Goal: Information Seeking & Learning: Learn about a topic

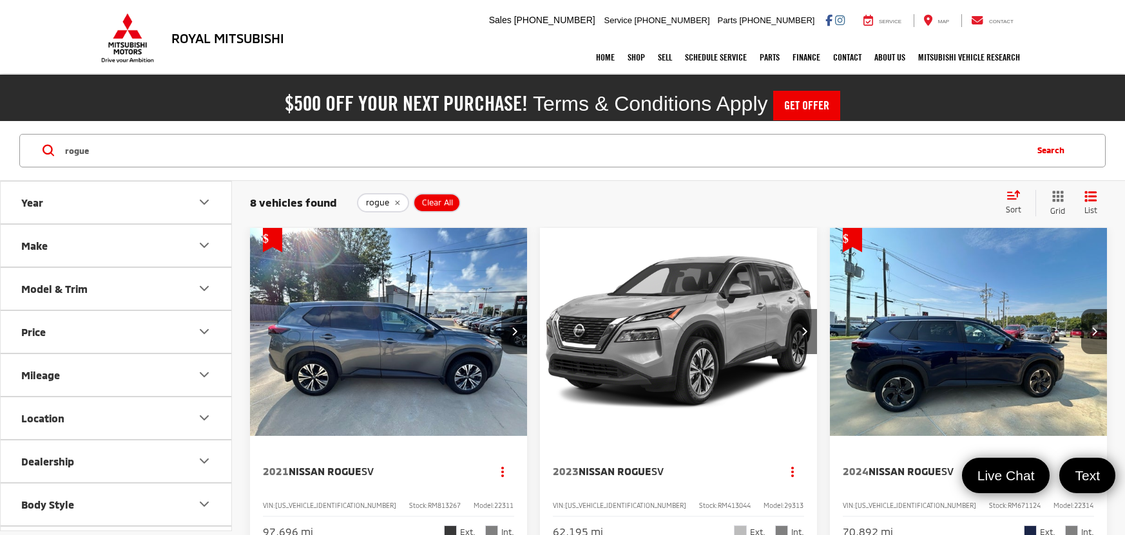
scroll to position [879, 0]
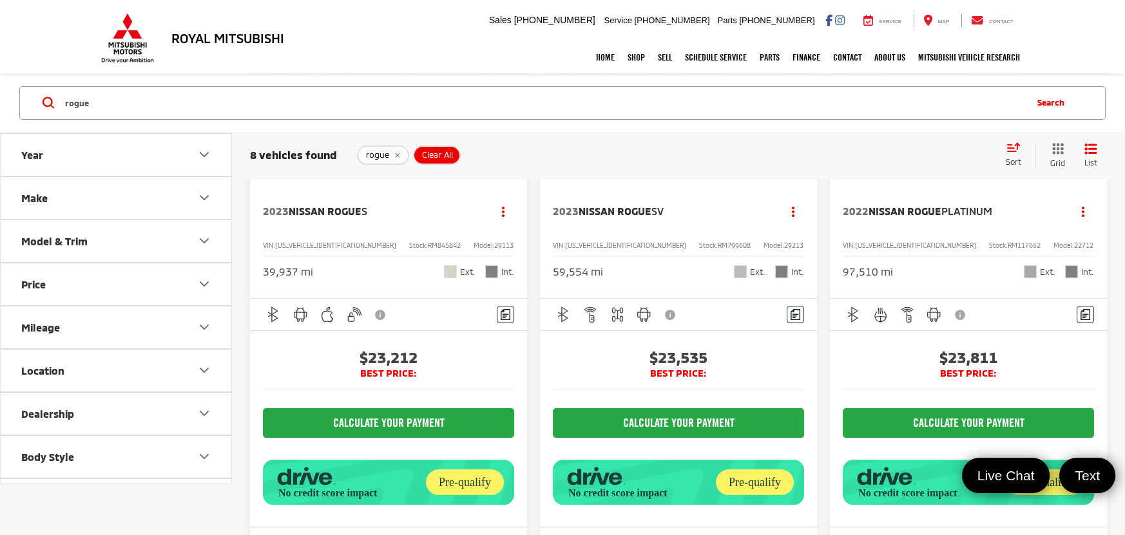
click at [481, 99] on input "rogue" at bounding box center [544, 103] width 961 height 31
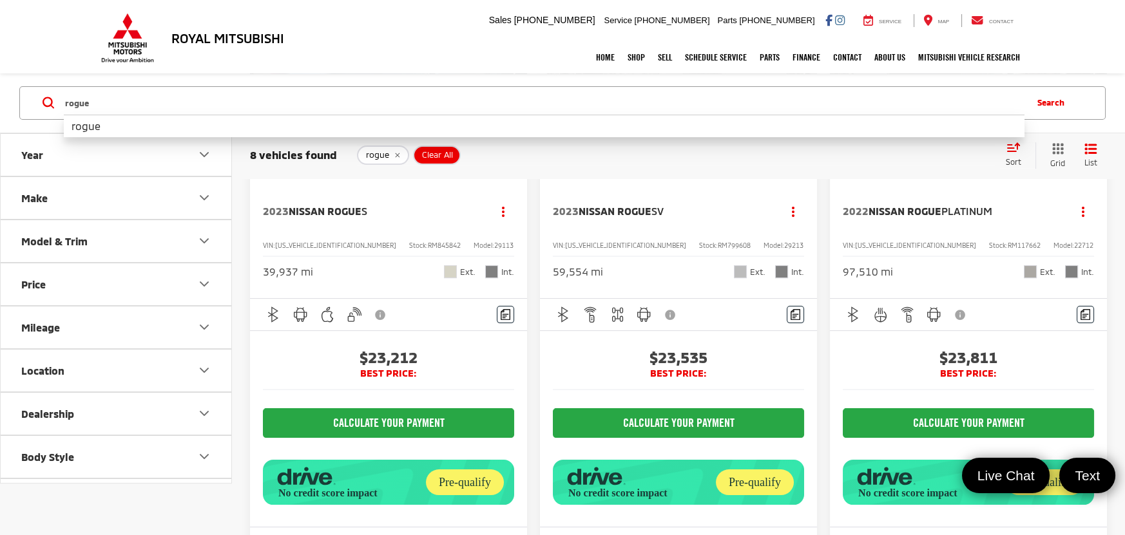
scroll to position [0, 0]
click at [481, 99] on input "rogue" at bounding box center [544, 103] width 961 height 31
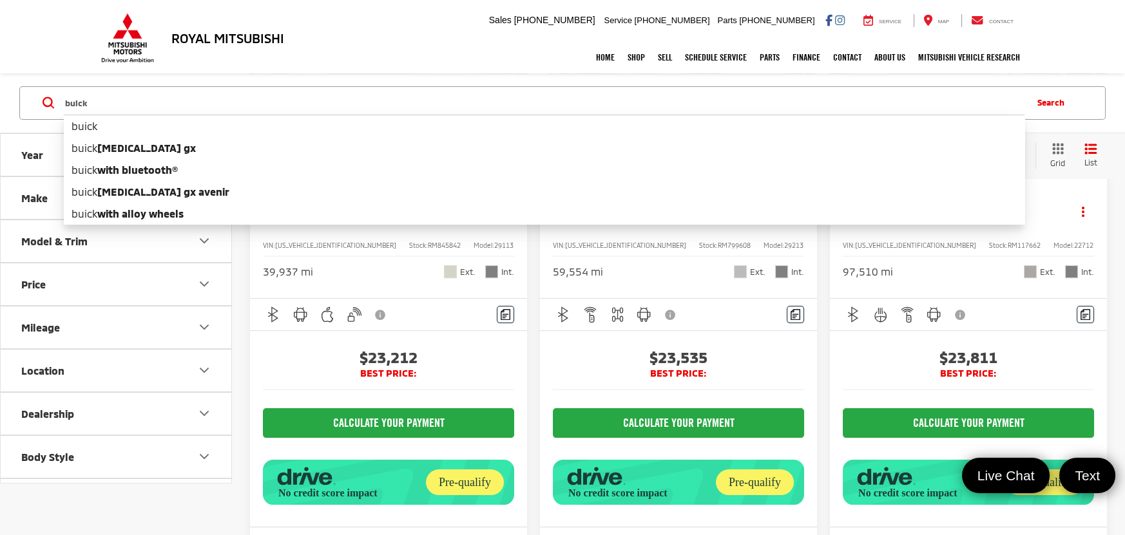
type input "buick"
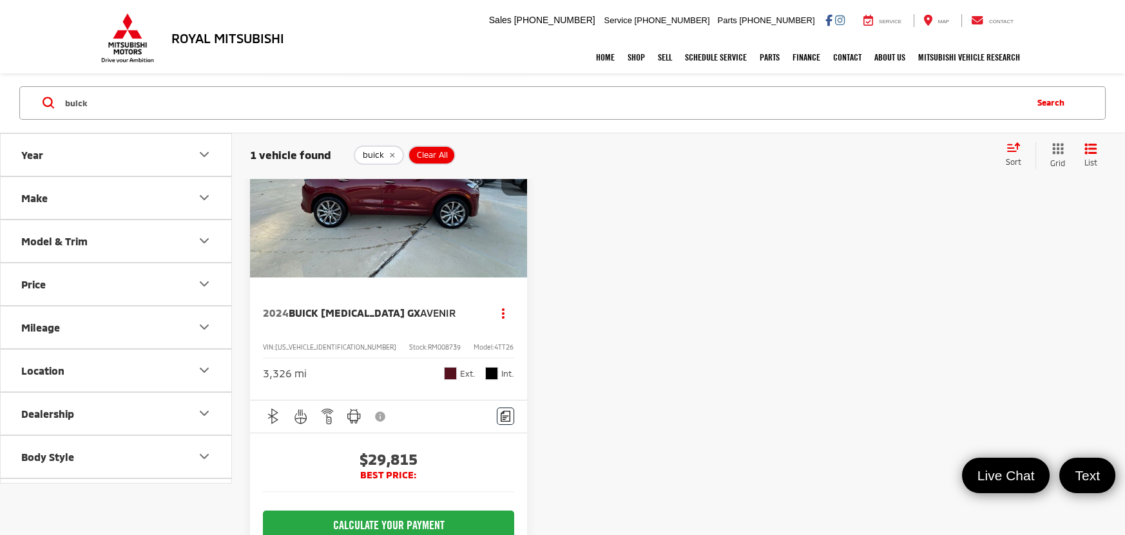
scroll to position [162, 0]
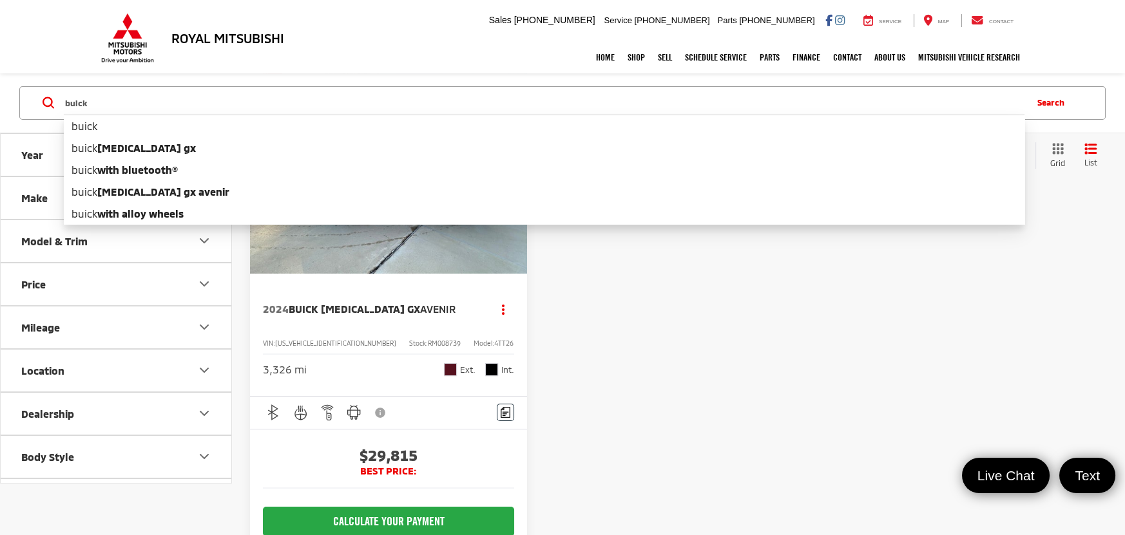
click at [707, 393] on div at bounding box center [678, 362] width 277 height 593
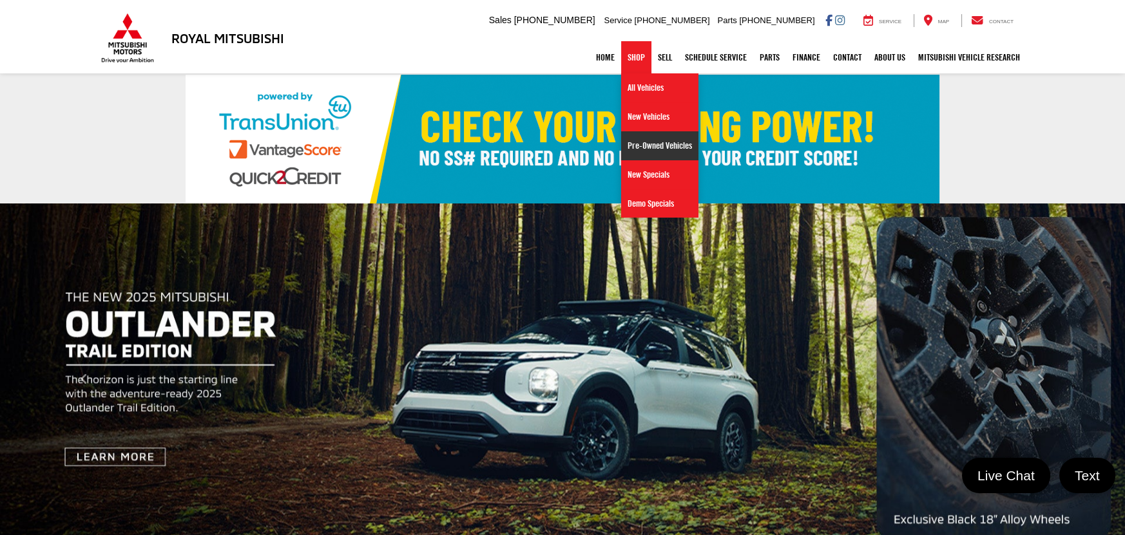
click at [673, 146] on link "Pre-Owned Vehicles" at bounding box center [659, 145] width 77 height 29
